Goal: Task Accomplishment & Management: Manage account settings

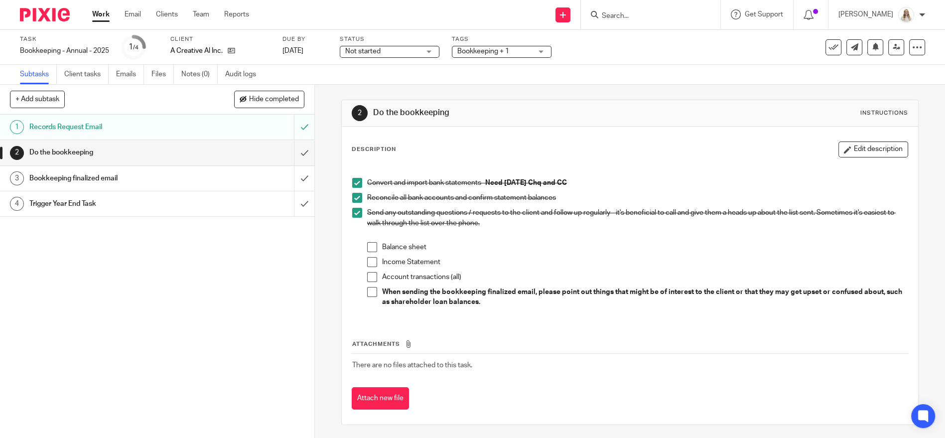
scroll to position [1, 0]
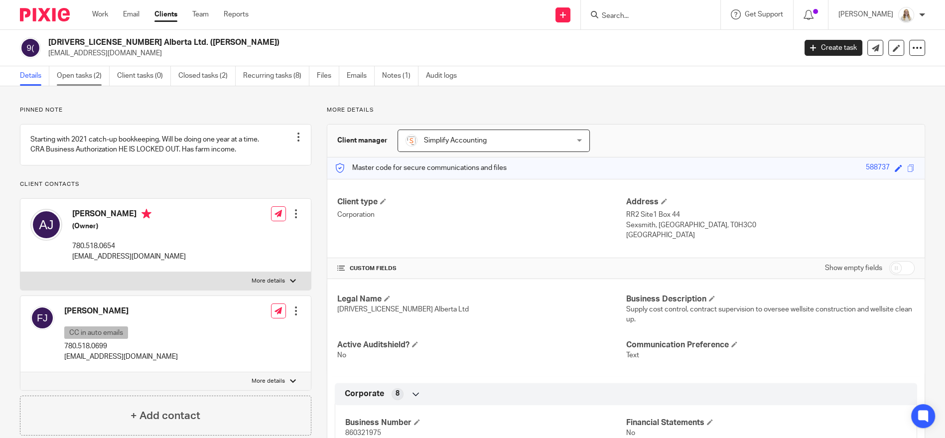
click at [87, 78] on link "Open tasks (2)" at bounding box center [83, 75] width 53 height 19
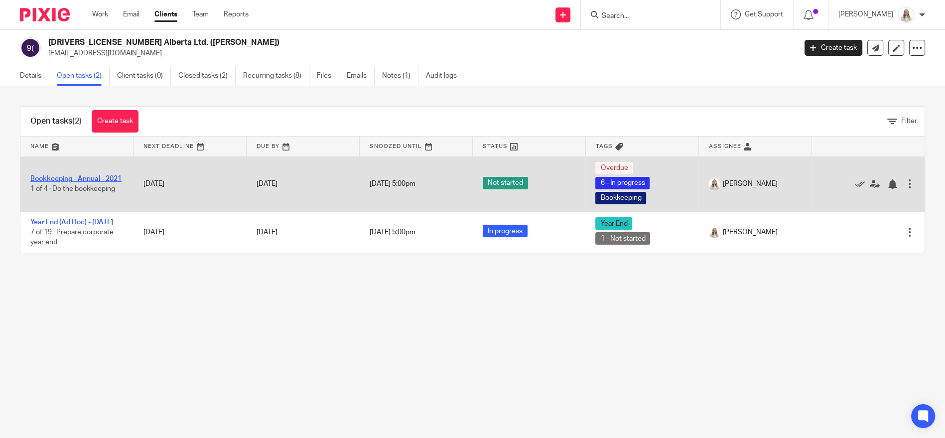
click at [96, 175] on link "Bookkeeping - Annual - 2021" at bounding box center [75, 178] width 91 height 7
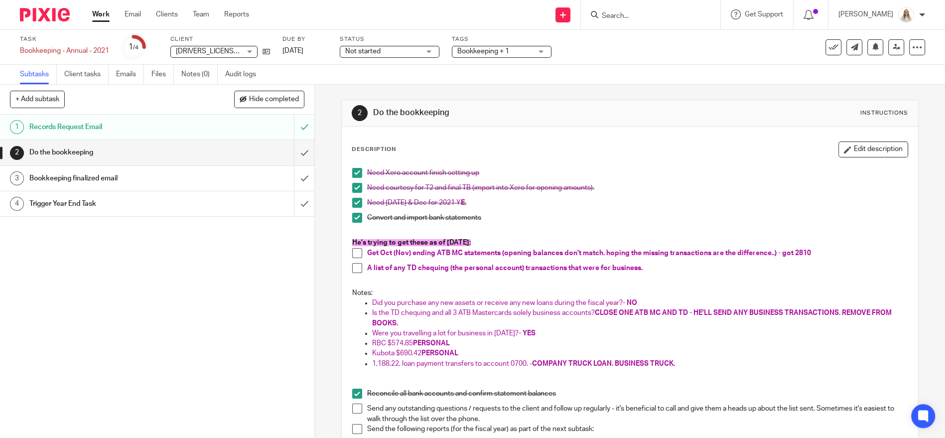
drag, startPoint x: 586, startPoint y: 228, endPoint x: 273, endPoint y: 85, distance: 344.6
click at [586, 228] on p at bounding box center [629, 233] width 555 height 10
click at [267, 52] on icon at bounding box center [266, 51] width 7 height 7
click at [865, 147] on button "Edit description" at bounding box center [873, 149] width 70 height 16
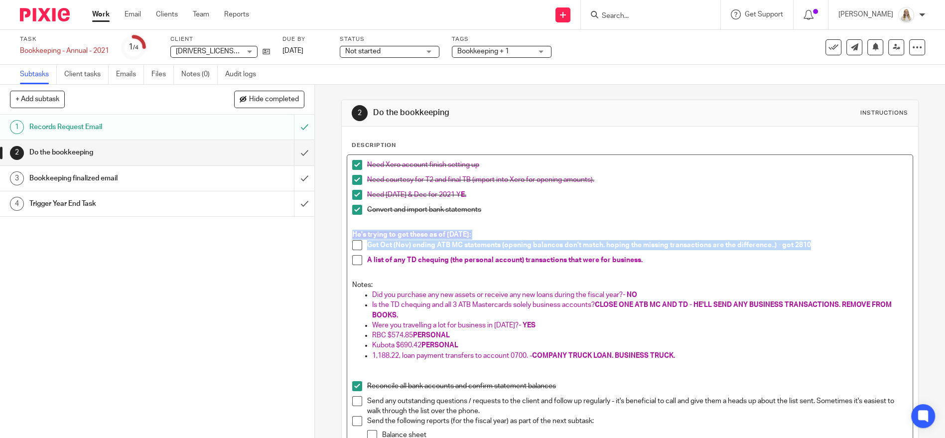
drag, startPoint x: 829, startPoint y: 242, endPoint x: 316, endPoint y: 235, distance: 512.6
click at [316, 235] on div "2 Do the bookkeeping Instructions Description Need Xero account finish setting …" at bounding box center [630, 261] width 630 height 353
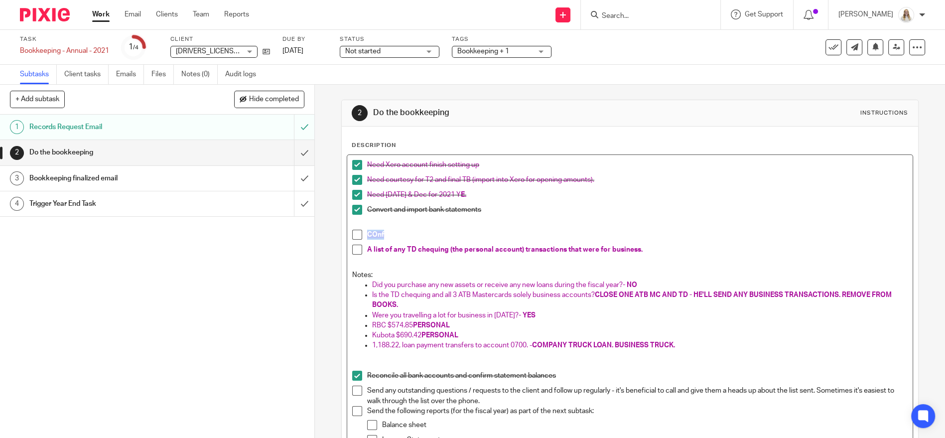
drag, startPoint x: 382, startPoint y: 236, endPoint x: 386, endPoint y: 296, distance: 60.4
click at [359, 236] on li "COnf" at bounding box center [629, 237] width 555 height 15
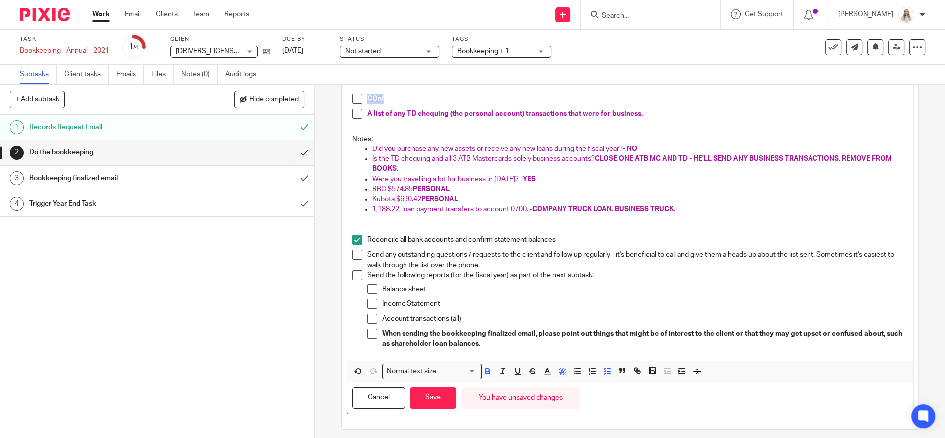
scroll to position [142, 0]
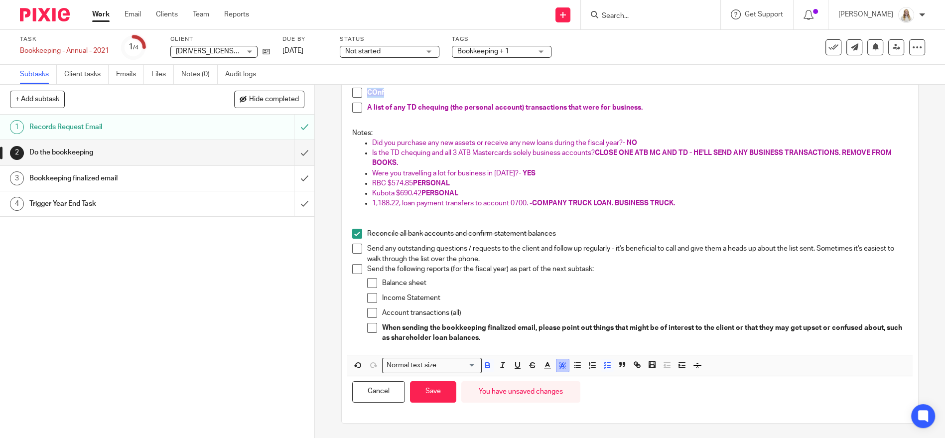
click at [561, 366] on line "button" at bounding box center [562, 366] width 2 height 0
click at [538, 377] on li "color:#FFFFFF" at bounding box center [540, 378] width 7 height 7
click at [546, 365] on polyline "button" at bounding box center [547, 364] width 3 height 4
click at [517, 399] on li "color:#000000" at bounding box center [520, 398] width 7 height 7
click at [388, 88] on p "COnf" at bounding box center [637, 93] width 540 height 10
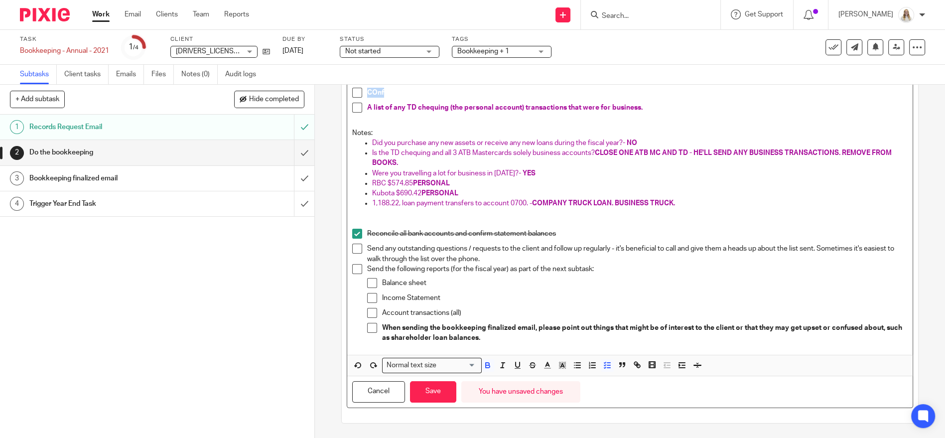
drag, startPoint x: 390, startPoint y: 93, endPoint x: 364, endPoint y: 92, distance: 25.9
click at [367, 92] on p "COnf" at bounding box center [637, 93] width 540 height 10
click at [546, 364] on icon "button" at bounding box center [547, 365] width 9 height 9
click at [631, 398] on ul "Compact color picker" at bounding box center [577, 390] width 121 height 30
click at [628, 398] on li "color:#AB149E" at bounding box center [630, 398] width 7 height 7
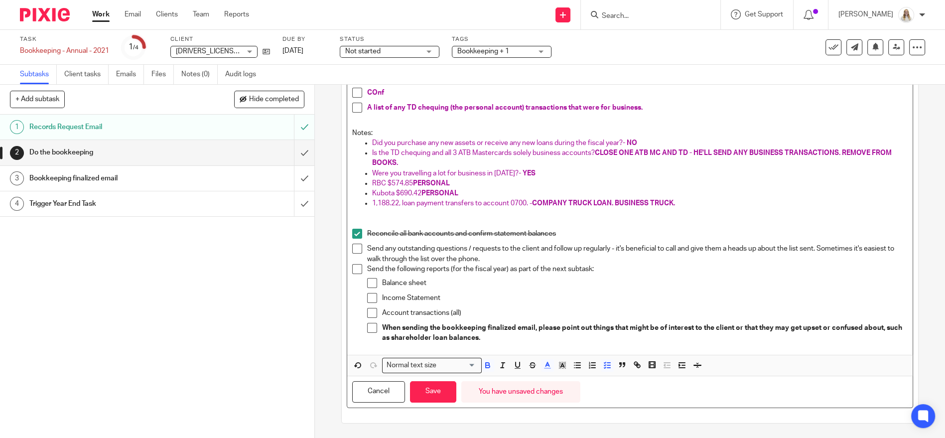
click at [404, 91] on p "COnf" at bounding box center [637, 93] width 540 height 10
click at [373, 92] on span "COnf" at bounding box center [375, 92] width 17 height 7
click at [390, 90] on p "Conf" at bounding box center [637, 93] width 540 height 10
click at [652, 107] on p "A list of any TD chequing (the personal account) transactions that were for bus…" at bounding box center [637, 108] width 540 height 10
click at [470, 95] on p "Conf" at bounding box center [637, 93] width 540 height 10
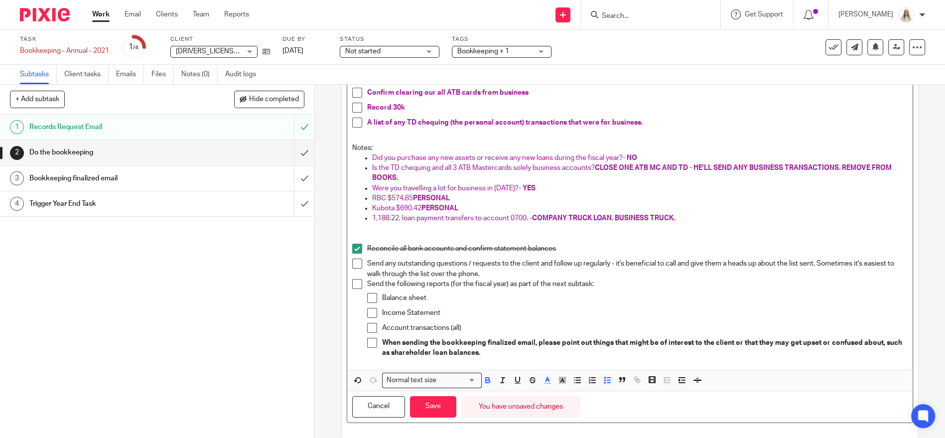
drag, startPoint x: 443, startPoint y: 405, endPoint x: 471, endPoint y: 353, distance: 59.3
click at [443, 404] on button "Save" at bounding box center [433, 406] width 46 height 21
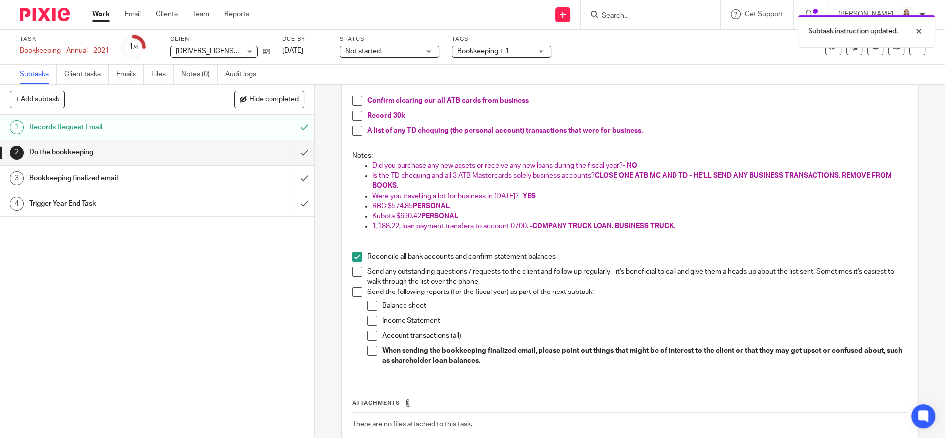
scroll to position [150, 0]
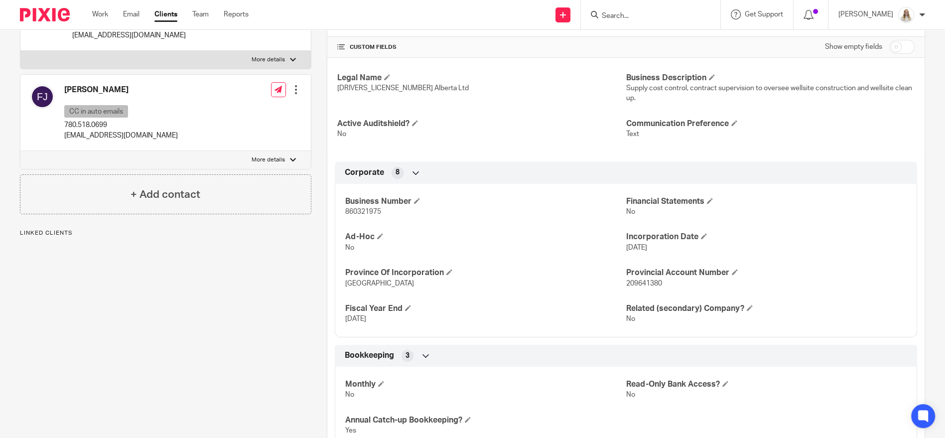
scroll to position [55, 0]
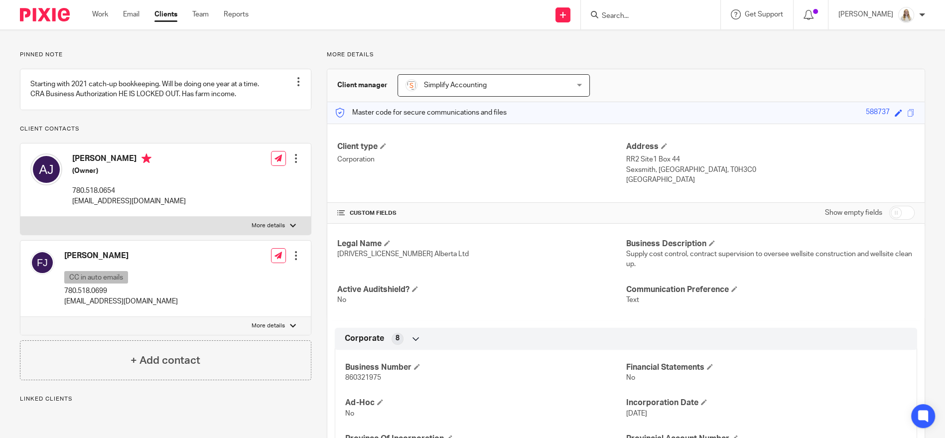
click at [263, 230] on p "More details" at bounding box center [268, 226] width 33 height 8
click at [20, 217] on input "More details" at bounding box center [20, 216] width 0 height 0
checkbox input "true"
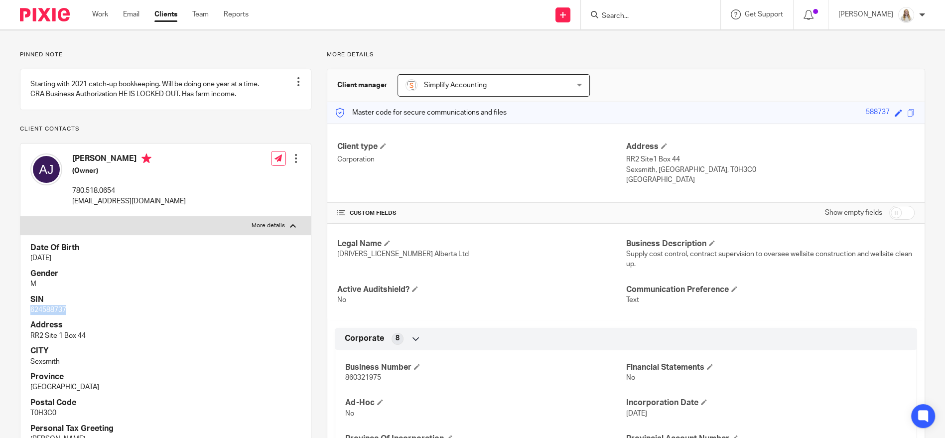
drag, startPoint x: 70, startPoint y: 317, endPoint x: 20, endPoint y: 317, distance: 49.3
click at [20, 317] on div "Date Of Birth May 4, 1956 Gender M SIN 624588737 Address RR2 Site 1 Box 44 CITY…" at bounding box center [165, 343] width 290 height 217
